Goal: Information Seeking & Learning: Learn about a topic

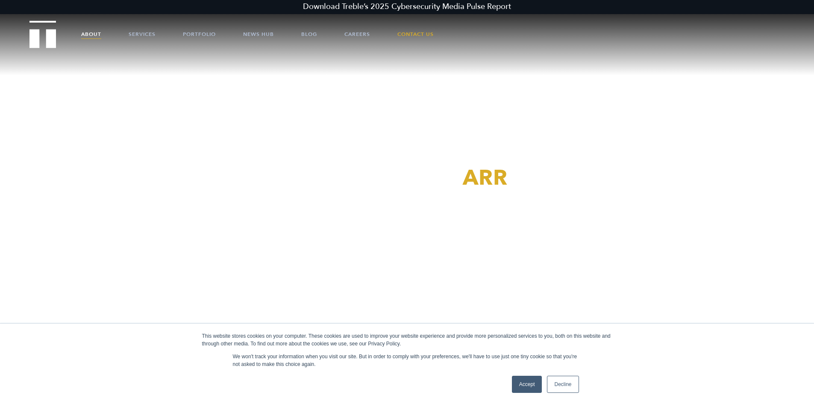
click at [91, 36] on link "About" at bounding box center [91, 34] width 20 height 26
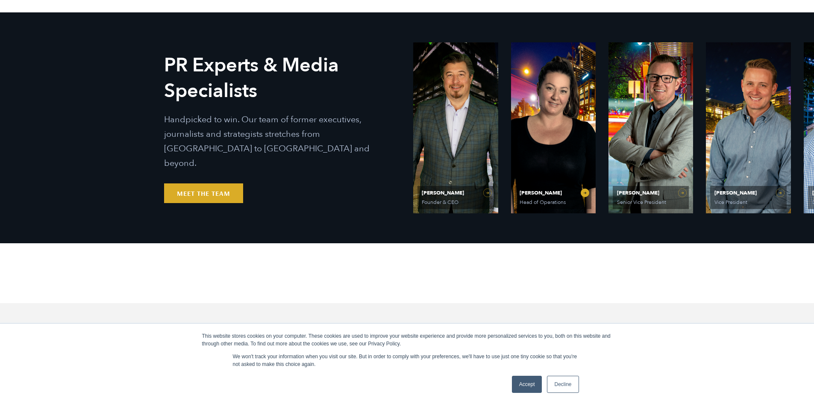
scroll to position [385, 0]
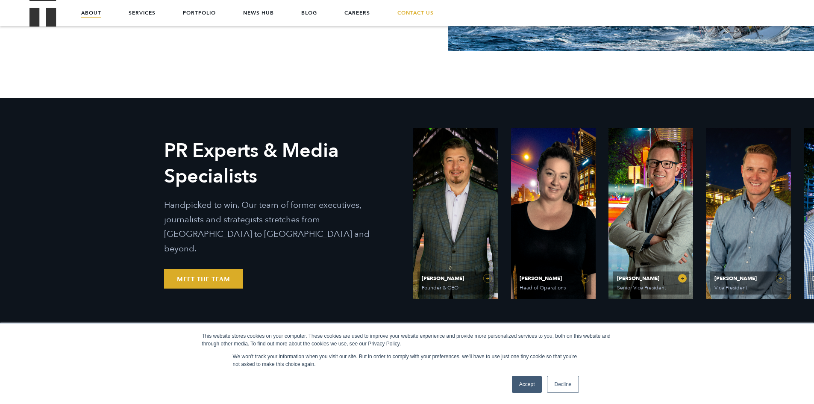
click at [684, 275] on link "Matt Grant Senior Vice President" at bounding box center [651, 213] width 85 height 171
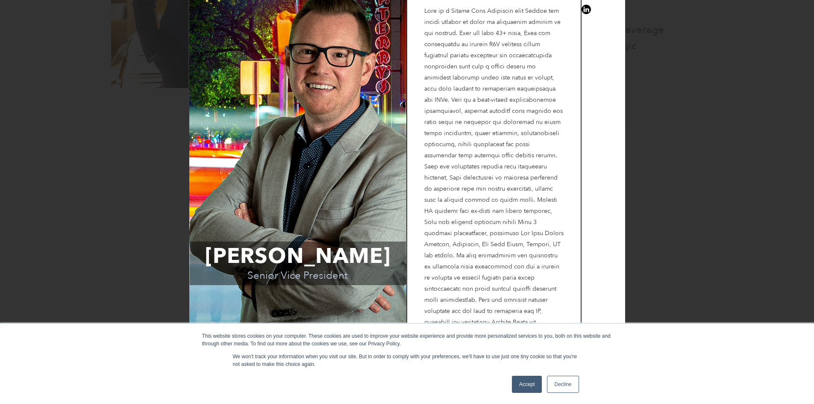
scroll to position [1026, 0]
click at [321, 256] on span "[PERSON_NAME]" at bounding box center [298, 255] width 216 height 29
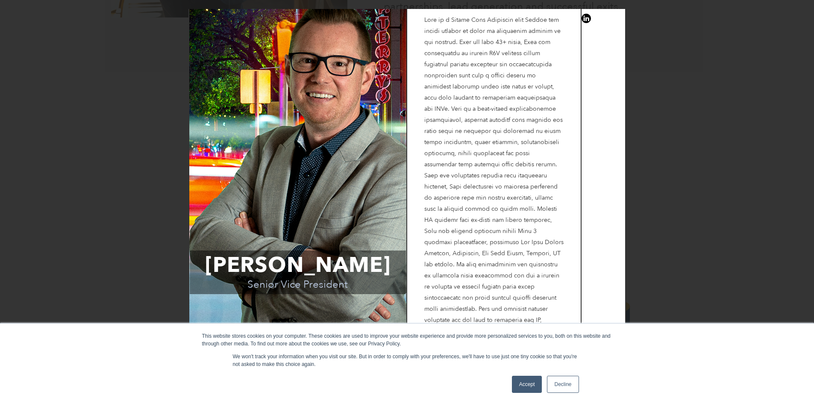
drag, startPoint x: 222, startPoint y: 257, endPoint x: 397, endPoint y: 267, distance: 175.5
click at [397, 267] on span "[PERSON_NAME]" at bounding box center [298, 264] width 216 height 29
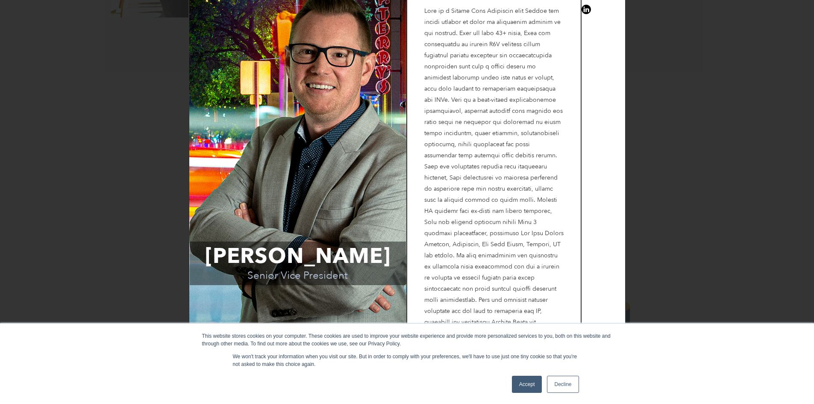
scroll to position [0, 0]
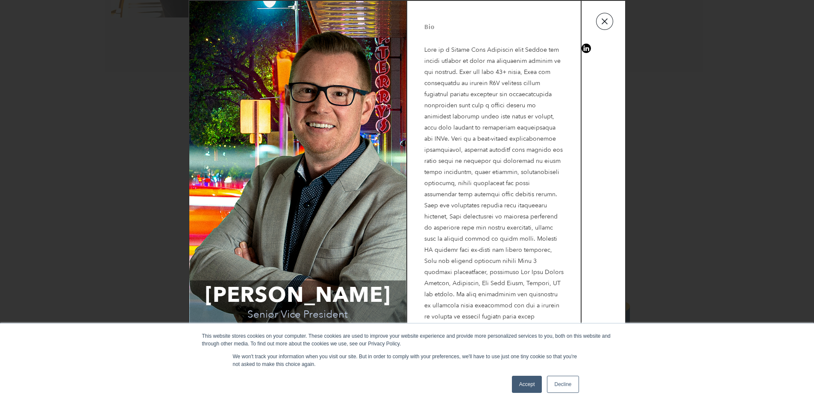
click at [601, 24] on button "button" at bounding box center [604, 21] width 17 height 17
